Goal: Task Accomplishment & Management: Use online tool/utility

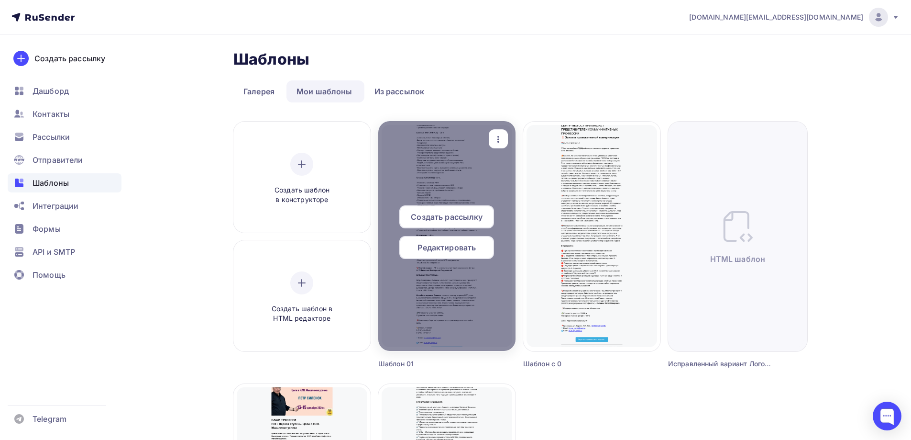
click at [466, 220] on span "Создать рассылку" at bounding box center [447, 216] width 72 height 11
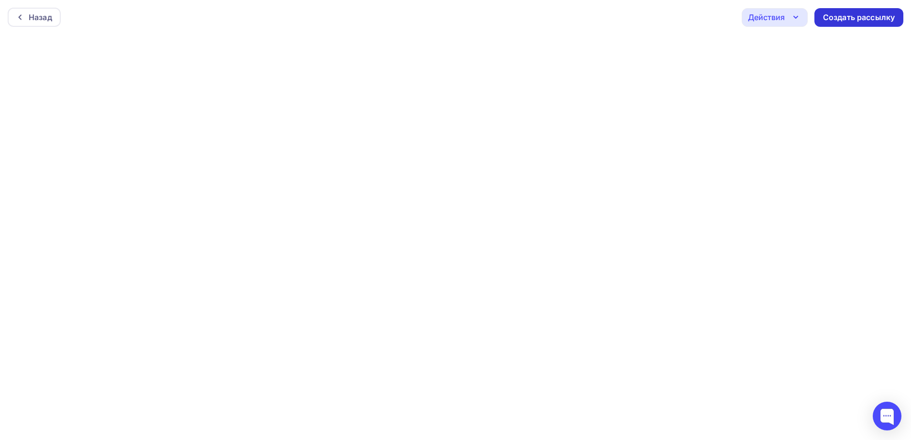
click at [842, 20] on div "Создать рассылку" at bounding box center [859, 17] width 72 height 11
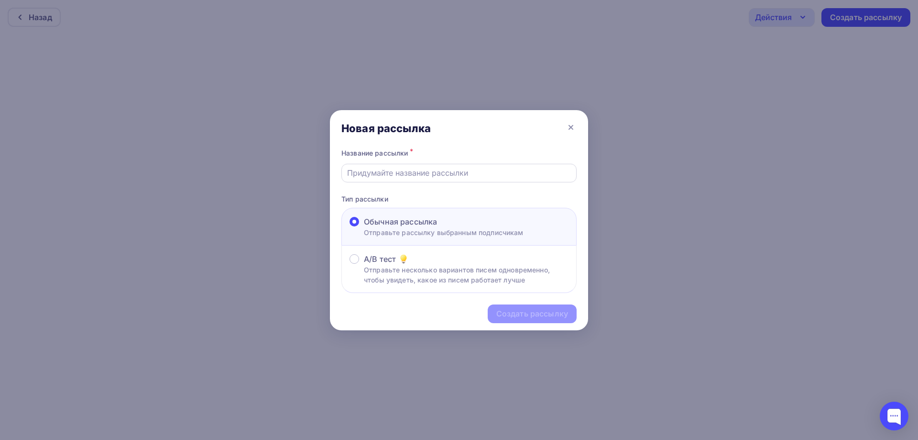
click at [482, 172] on input "text" at bounding box center [459, 172] width 224 height 11
paste input "Рассылка-47 Центр психологии ЛОГОС"
type input "Рассылка-47 Центр психологии ЛОГОС"
click at [525, 313] on div "Создать рассылку" at bounding box center [532, 313] width 72 height 11
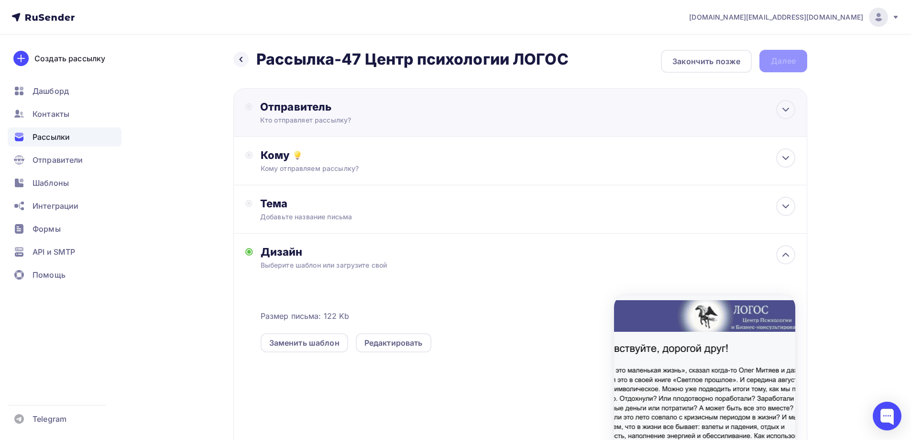
click at [393, 124] on div "Кто отправляет рассылку?" at bounding box center [353, 120] width 187 height 10
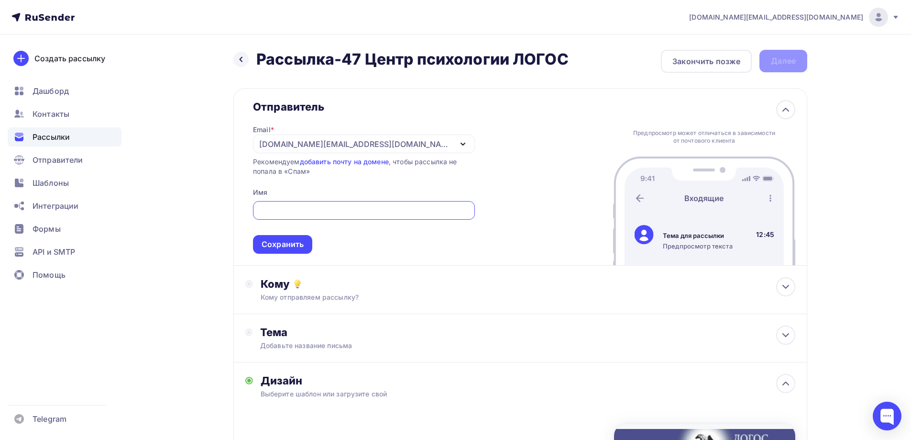
click at [375, 144] on div "[DOMAIN_NAME][EMAIL_ADDRESS][DOMAIN_NAME]" at bounding box center [364, 143] width 222 height 19
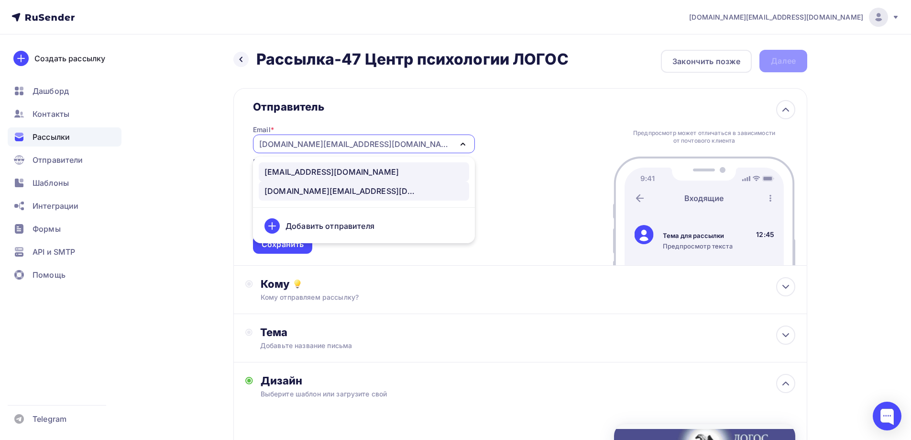
click at [350, 166] on div "[EMAIL_ADDRESS][DOMAIN_NAME]" at bounding box center [363, 171] width 199 height 11
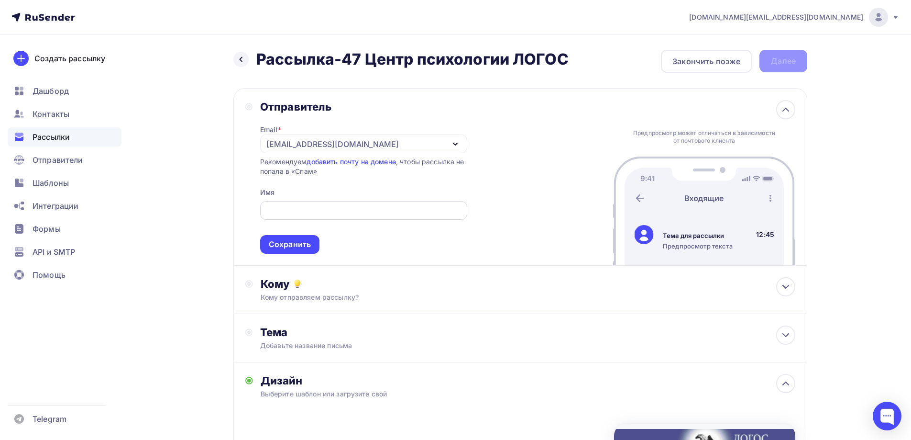
click at [378, 212] on input "text" at bounding box center [363, 210] width 196 height 11
paste input "Центр психологии ЛОГОС"
type input "Центр психологии ЛОГОС"
click at [282, 245] on div "Сохранить" at bounding box center [290, 244] width 42 height 11
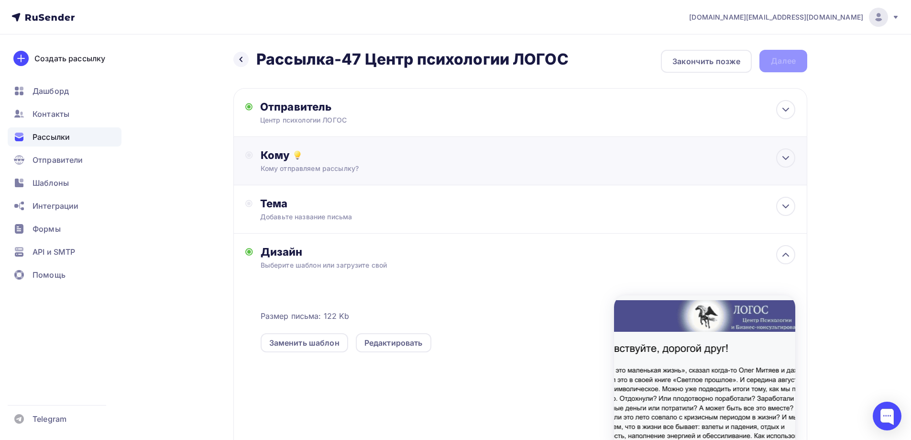
click at [383, 168] on div "Кому отправляем рассылку?" at bounding box center [502, 169] width 482 height 10
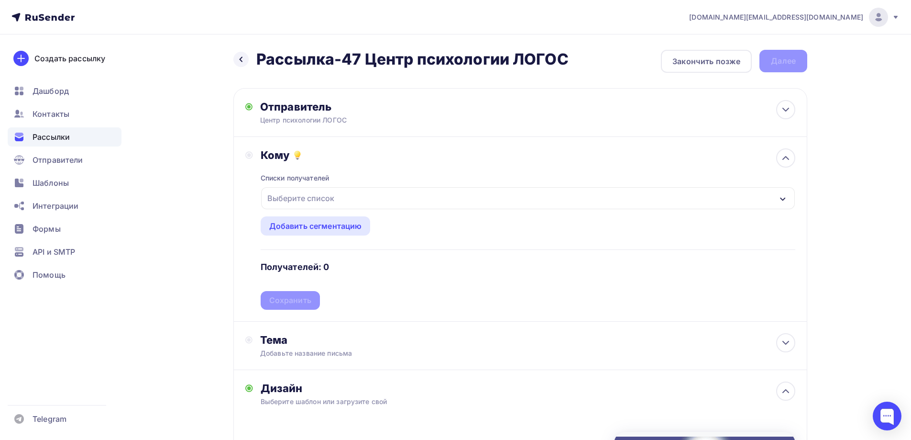
click at [376, 202] on div "Выберите список" at bounding box center [528, 198] width 534 height 22
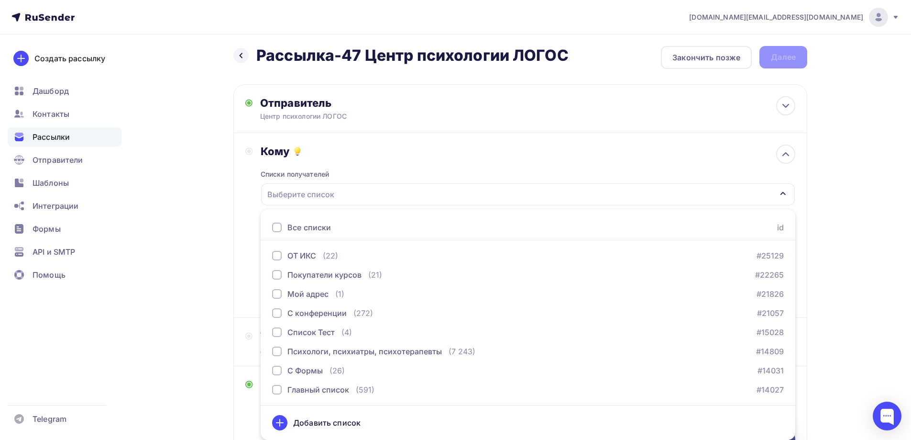
click at [324, 229] on div "Все списки" at bounding box center [309, 226] width 44 height 11
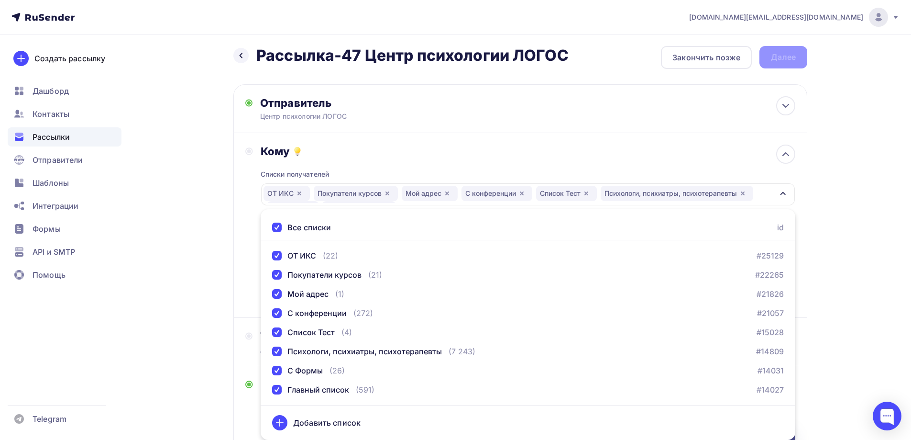
click at [587, 153] on div "Кому" at bounding box center [528, 150] width 535 height 13
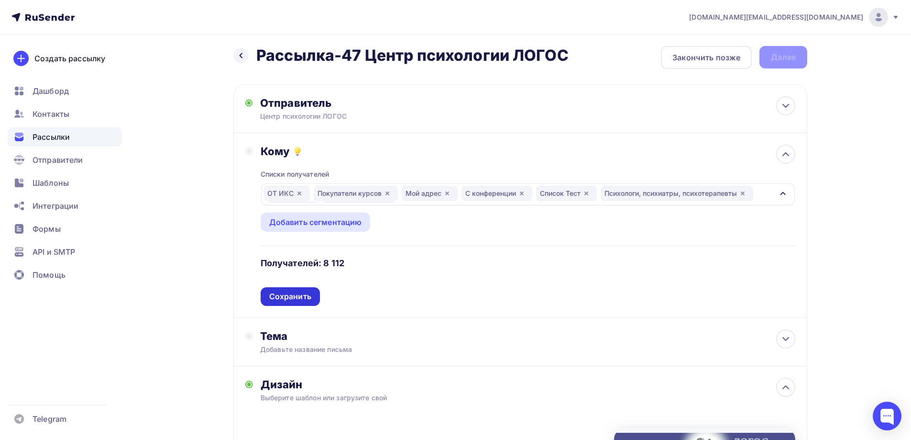
click at [301, 297] on div "Сохранить" at bounding box center [290, 296] width 42 height 11
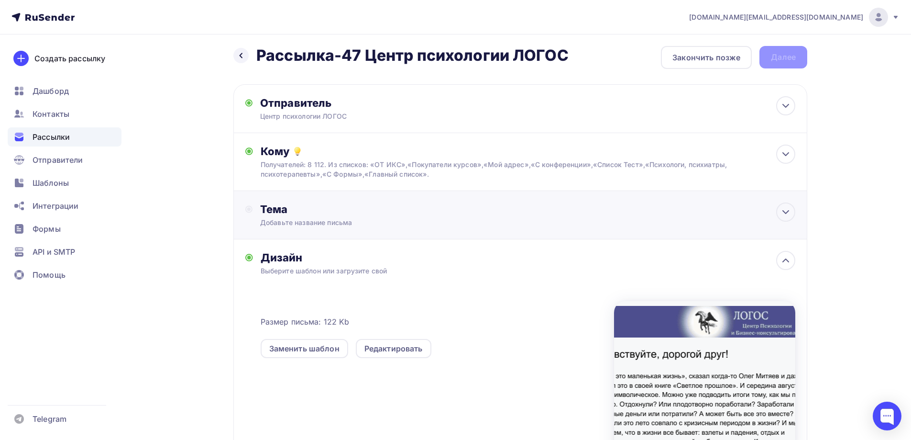
click at [347, 212] on div "Тема" at bounding box center [354, 208] width 189 height 13
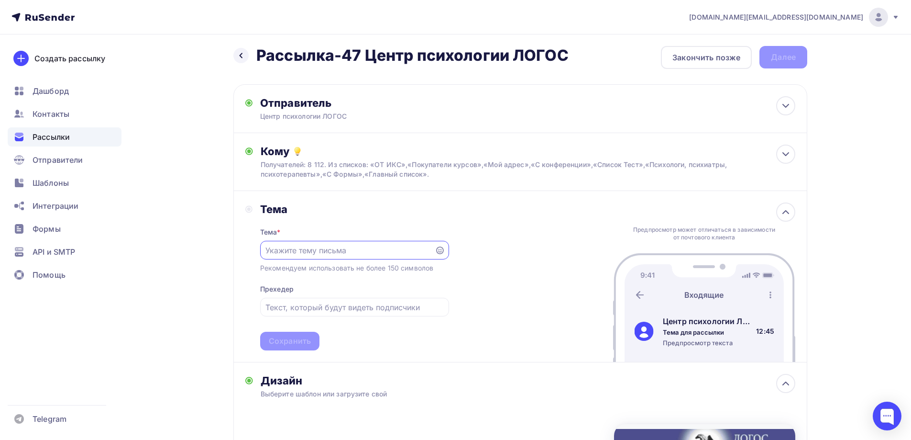
scroll to position [0, 0]
click at [359, 250] on input "text" at bounding box center [347, 249] width 164 height 11
paste input "Отдохнули или плодотворно поработали?"
type input "Отдохнули или плодотворно поработали?"
click at [353, 304] on input "text" at bounding box center [354, 306] width 178 height 11
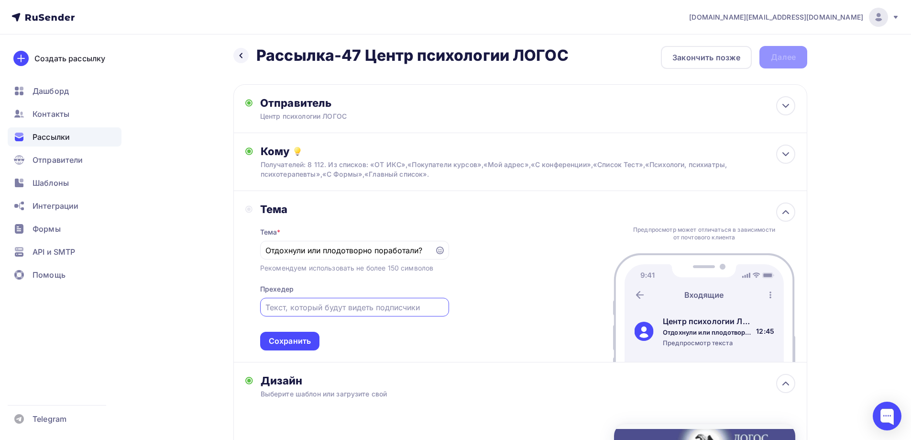
paste input "Подводим итоги лета, используя духовность, ментальность и эмоциональность"
type input "Подводим итоги лета, используя духовность, ментальность и эмоциональность"
click at [304, 342] on div "Сохранить" at bounding box center [290, 340] width 42 height 11
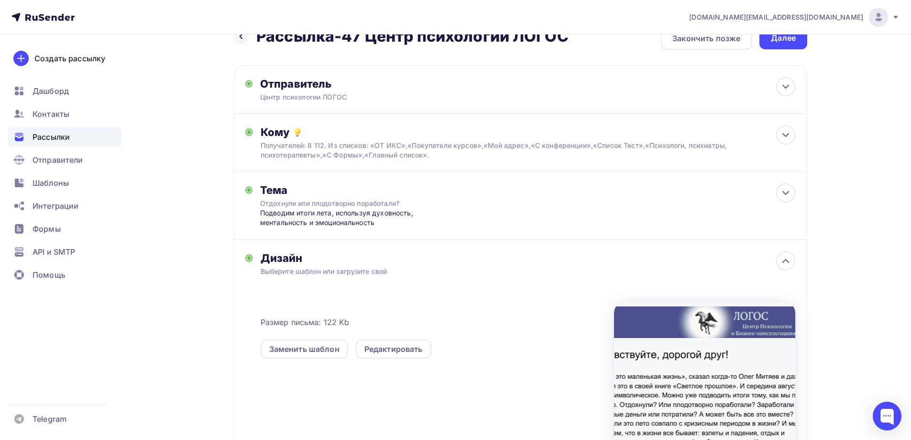
scroll to position [0, 0]
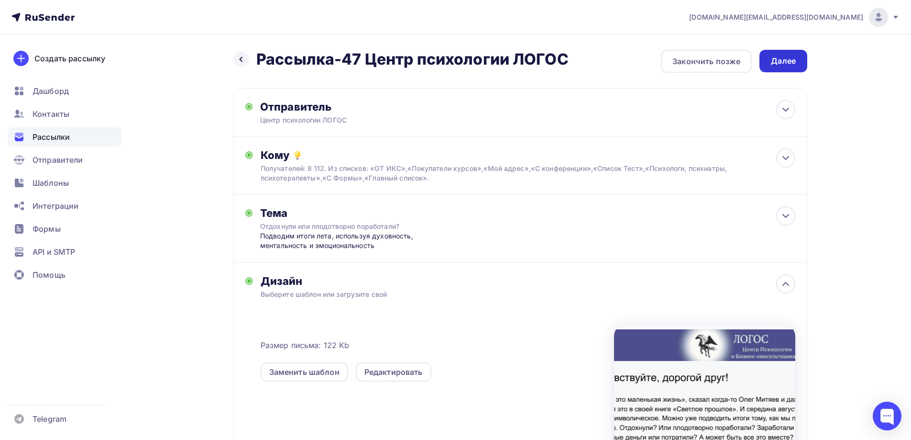
click at [791, 67] on div "Далее" at bounding box center [784, 61] width 48 height 22
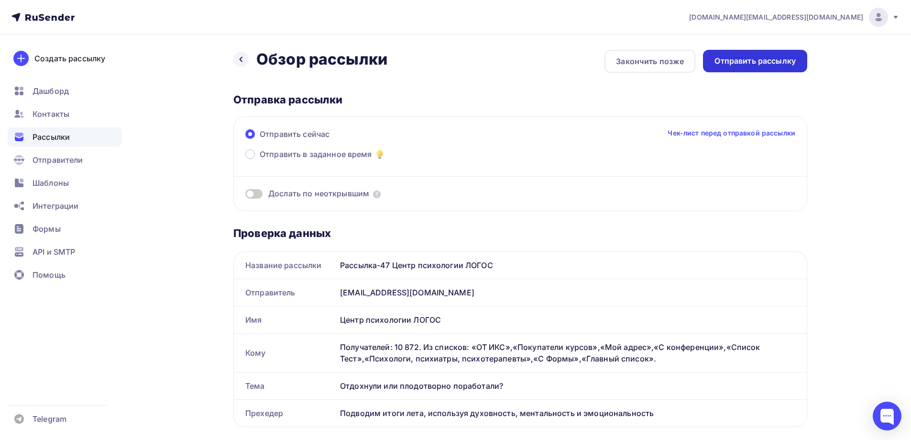
click at [755, 62] on div "Отправить рассылку" at bounding box center [755, 60] width 81 height 11
